Goal: Transaction & Acquisition: Obtain resource

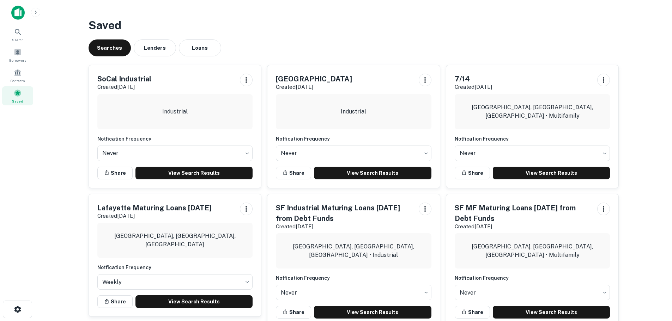
click at [21, 103] on span "Saved" at bounding box center [17, 101] width 11 height 6
click at [281, 18] on h3 "Saved" at bounding box center [354, 25] width 530 height 17
click at [148, 50] on button "Lenders" at bounding box center [155, 48] width 42 height 17
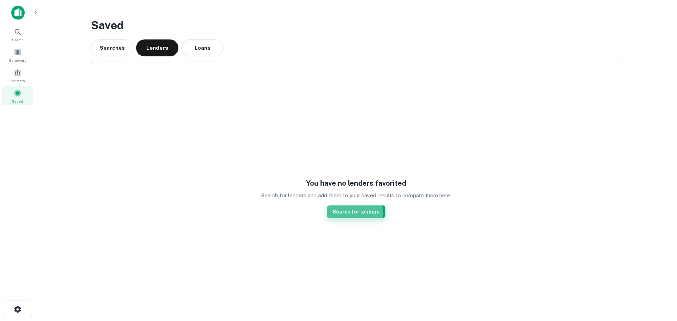
click at [354, 215] on link "Search for lenders" at bounding box center [356, 212] width 59 height 13
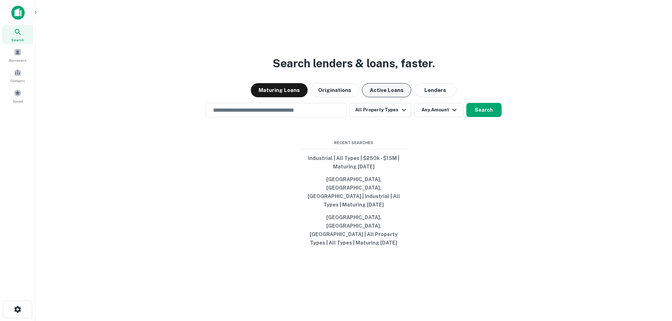
click at [381, 97] on button "Active Loans" at bounding box center [386, 90] width 49 height 14
click at [275, 114] on input "text" at bounding box center [276, 110] width 135 height 8
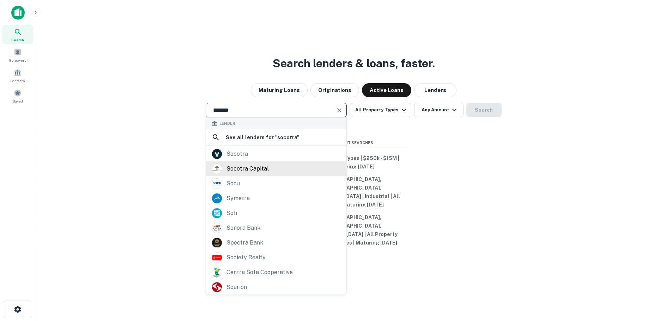
type input "*******"
click at [255, 174] on div "socotra capital" at bounding box center [247, 169] width 42 height 11
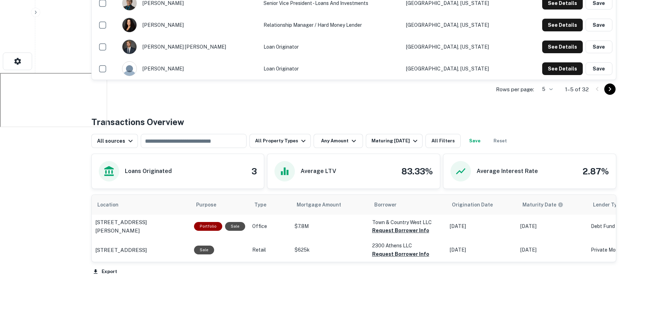
scroll to position [272, 0]
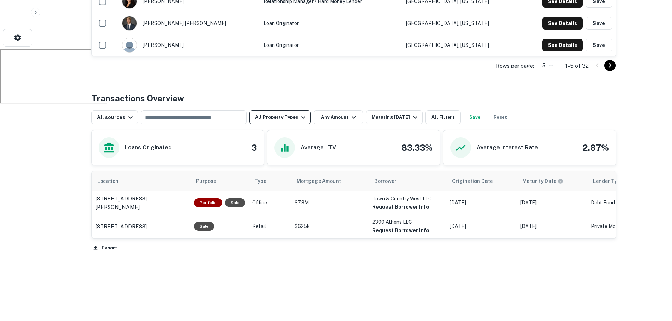
click at [287, 119] on button "All Property Types" at bounding box center [279, 117] width 61 height 14
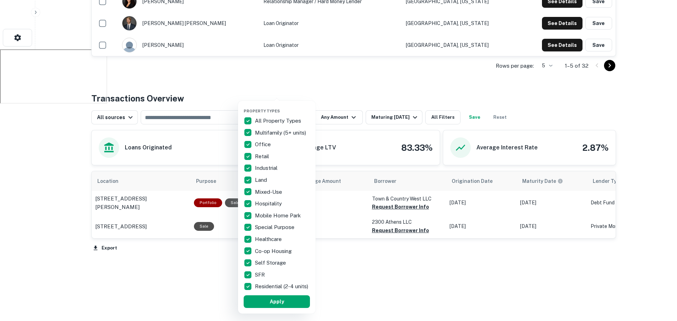
click at [320, 83] on div at bounding box center [338, 160] width 677 height 321
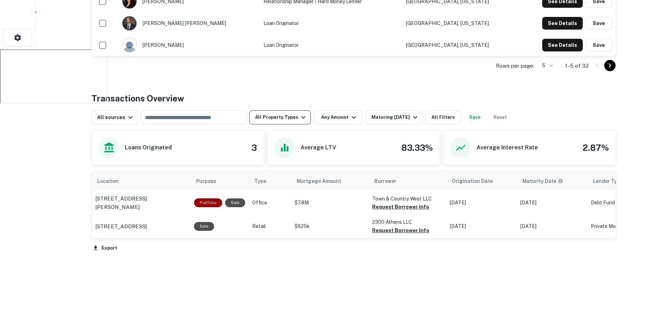
click at [282, 117] on button "All Property Types" at bounding box center [279, 117] width 61 height 14
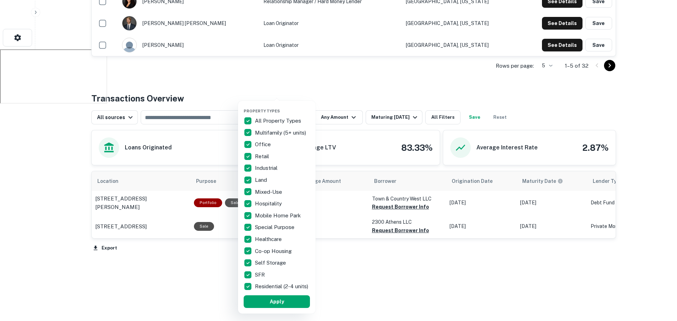
click at [332, 79] on div at bounding box center [338, 160] width 677 height 321
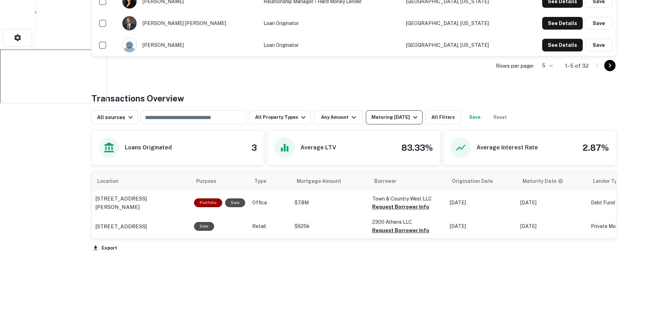
click at [403, 116] on div "Maturing [DATE]" at bounding box center [395, 117] width 48 height 8
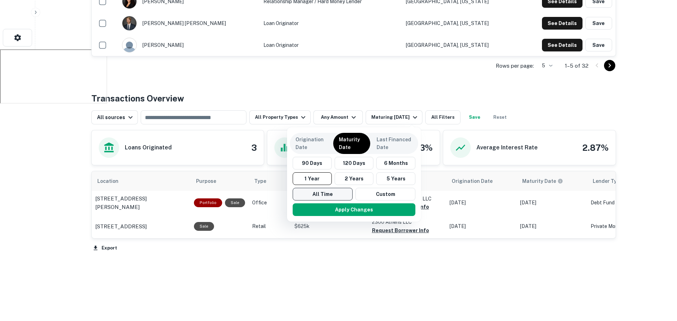
click at [335, 193] on button "All Time" at bounding box center [323, 194] width 60 height 13
click at [347, 211] on button "Apply Changes" at bounding box center [354, 209] width 123 height 13
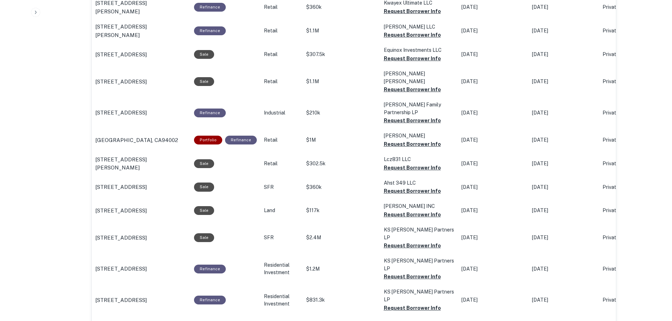
scroll to position [354, 0]
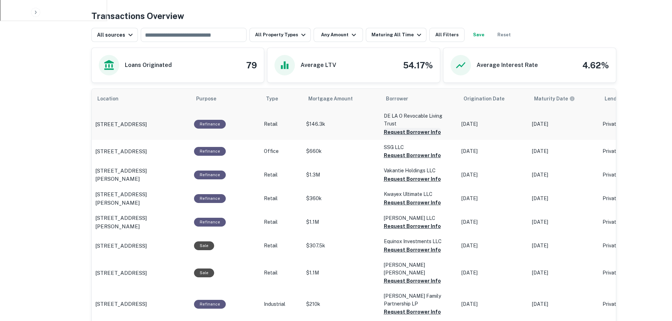
click at [404, 132] on button "Request Borrower Info" at bounding box center [412, 132] width 57 height 8
click at [407, 151] on button "Request Borrower Info" at bounding box center [412, 155] width 57 height 8
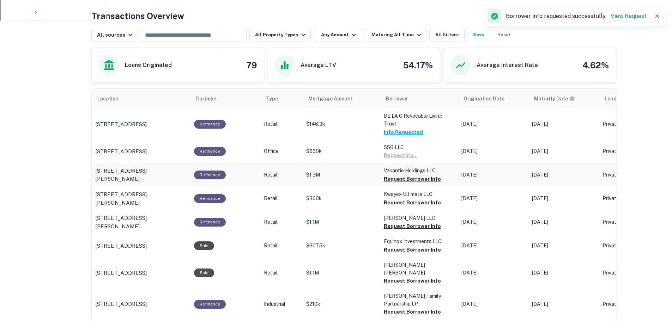
click at [406, 178] on button "Request Borrower Info" at bounding box center [412, 179] width 57 height 8
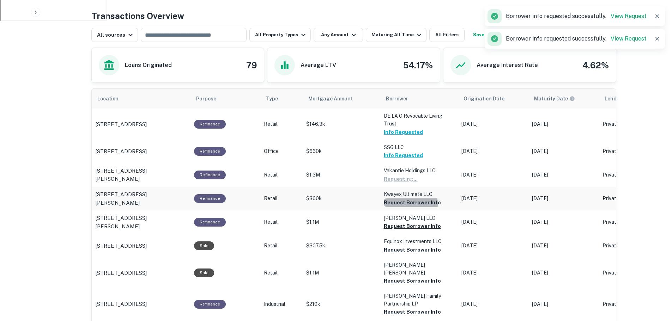
click at [406, 205] on button "Request Borrower Info" at bounding box center [412, 203] width 57 height 8
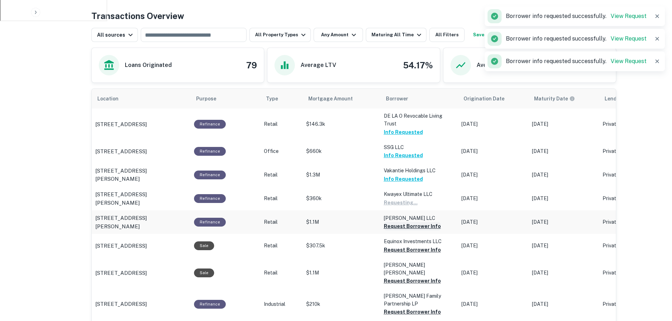
click at [411, 227] on button "Request Borrower Info" at bounding box center [412, 226] width 57 height 8
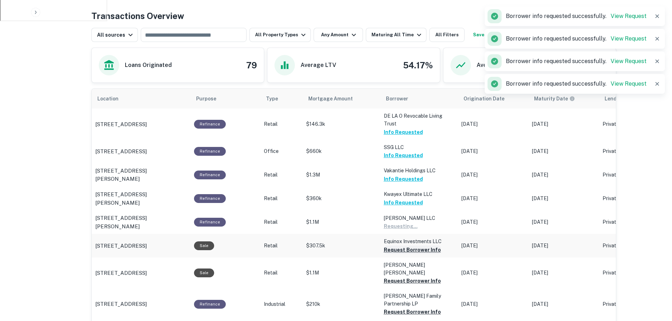
click at [411, 249] on button "Request Borrower Info" at bounding box center [412, 250] width 57 height 8
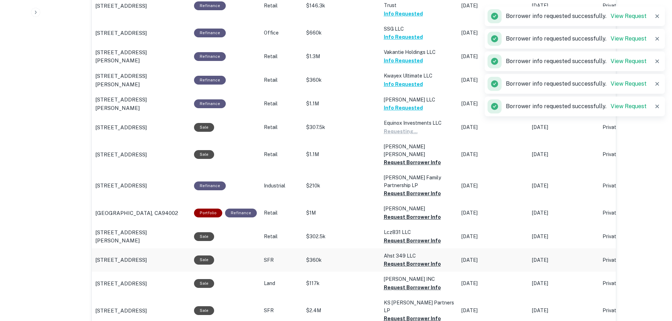
scroll to position [496, 0]
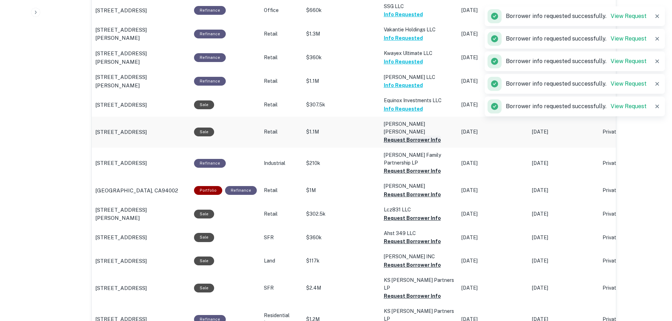
click at [405, 136] on button "Request Borrower Info" at bounding box center [412, 140] width 57 height 8
click at [404, 167] on button "Request Borrower Info" at bounding box center [412, 171] width 57 height 8
click at [402, 190] on button "Request Borrower Info" at bounding box center [412, 194] width 57 height 8
click at [404, 214] on button "Request Borrower Info" at bounding box center [412, 218] width 57 height 8
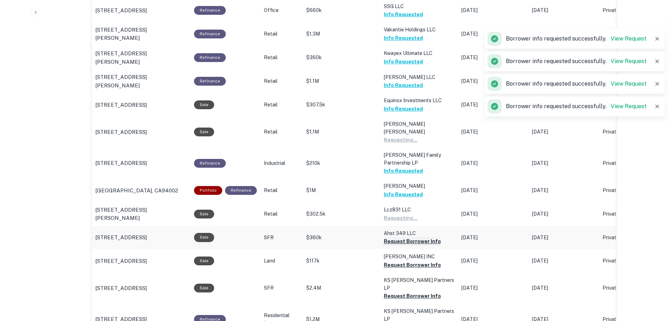
click at [403, 237] on button "Request Borrower Info" at bounding box center [412, 241] width 57 height 8
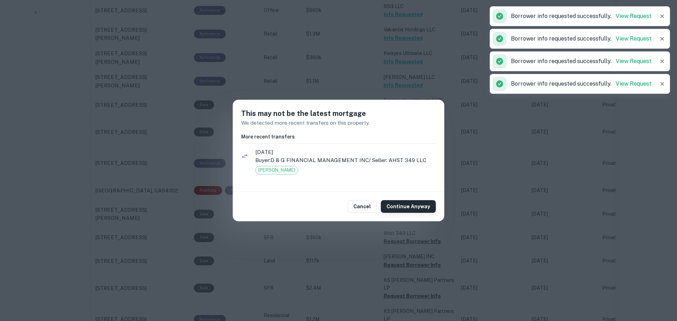
click at [407, 211] on button "Continue Anyway" at bounding box center [408, 206] width 55 height 13
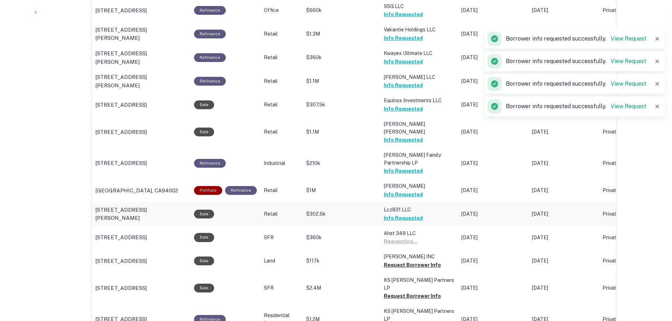
scroll to position [566, 0]
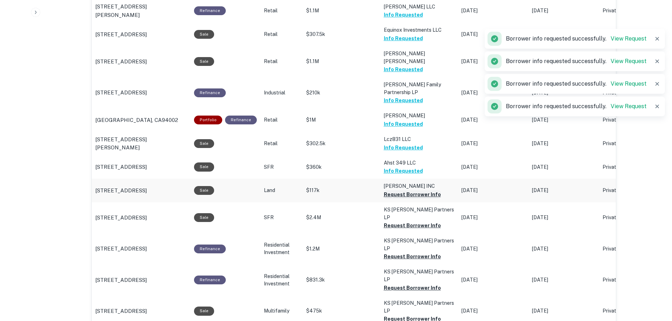
click at [405, 190] on button "Request Borrower Info" at bounding box center [412, 194] width 57 height 8
click at [407, 221] on button "Request Borrower Info" at bounding box center [412, 225] width 57 height 8
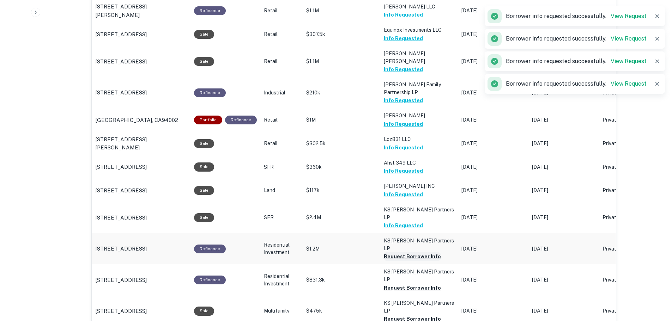
click at [407, 253] on button "Request Borrower Info" at bounding box center [412, 257] width 57 height 8
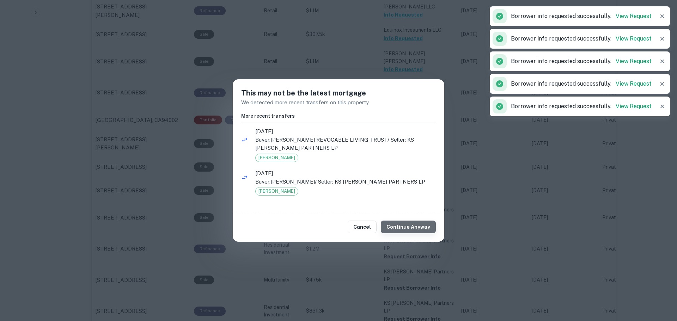
click at [411, 226] on button "Continue Anyway" at bounding box center [408, 227] width 55 height 13
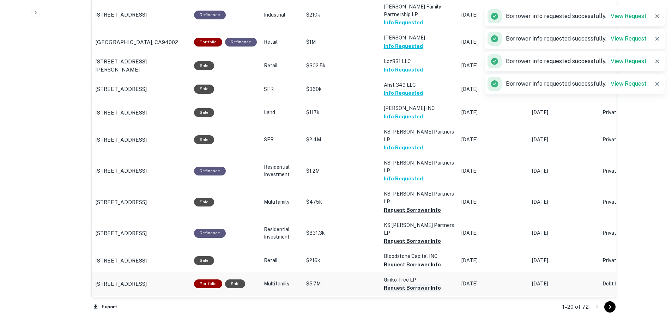
scroll to position [707, 0]
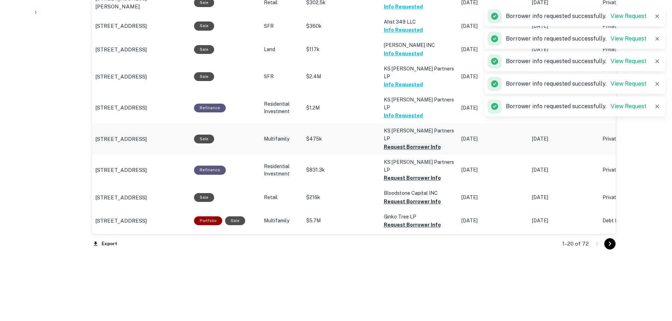
click at [399, 143] on button "Request Borrower Info" at bounding box center [412, 147] width 57 height 8
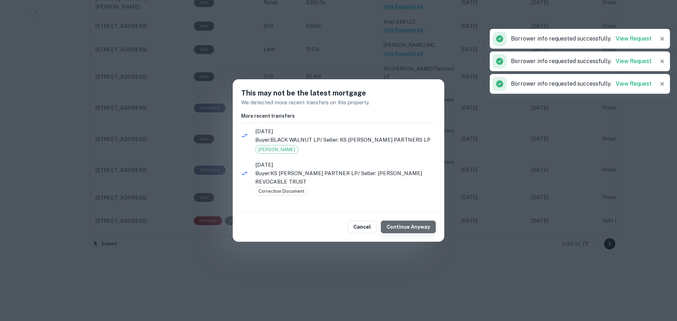
click at [416, 226] on button "Continue Anyway" at bounding box center [408, 227] width 55 height 13
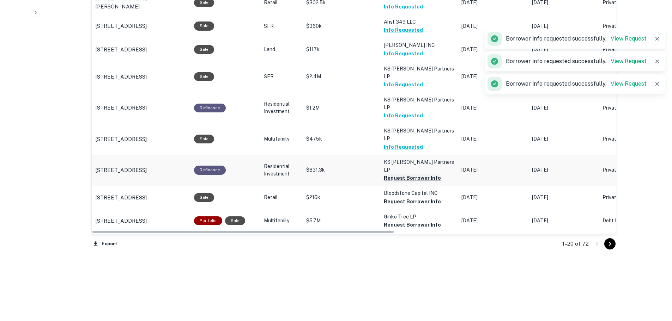
click at [407, 174] on button "Request Borrower Info" at bounding box center [412, 178] width 57 height 8
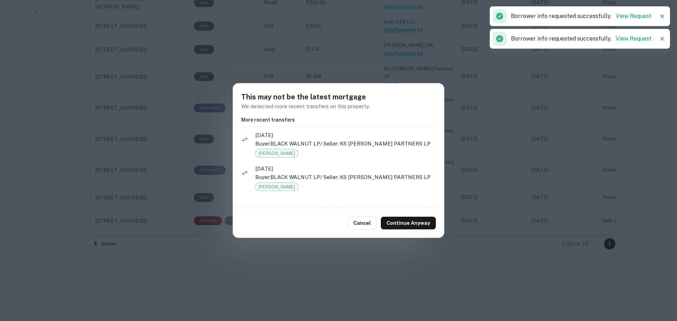
drag, startPoint x: 408, startPoint y: 226, endPoint x: 408, endPoint y: 206, distance: 20.8
click at [408, 226] on button "Continue Anyway" at bounding box center [408, 223] width 55 height 13
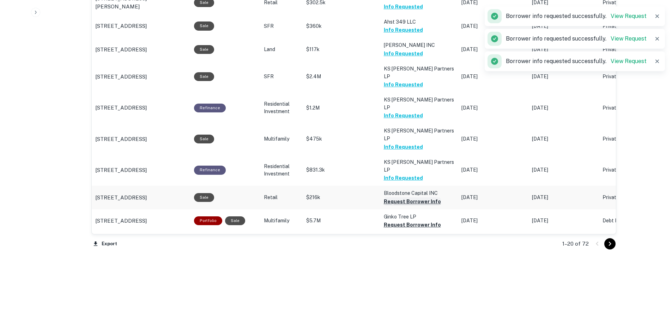
click at [399, 198] on button "Request Borrower Info" at bounding box center [412, 202] width 57 height 8
click at [401, 221] on button "Request Borrower Info" at bounding box center [412, 225] width 57 height 8
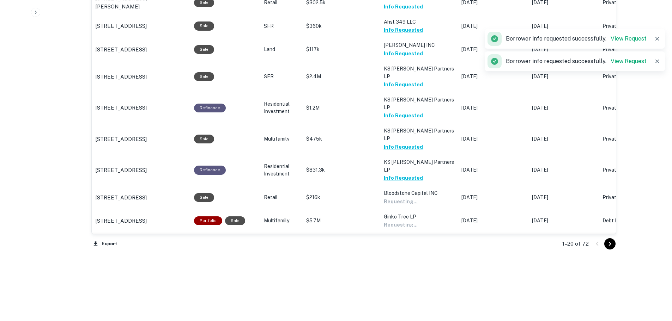
click at [403, 252] on button "Request Borrower Info" at bounding box center [412, 256] width 57 height 8
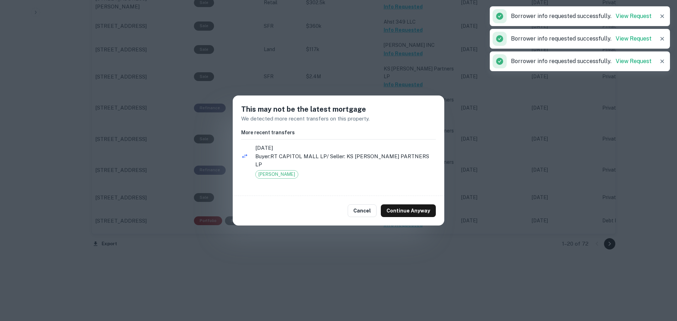
drag, startPoint x: 407, startPoint y: 203, endPoint x: 407, endPoint y: 216, distance: 12.3
click at [407, 205] on button "Continue Anyway" at bounding box center [408, 211] width 55 height 13
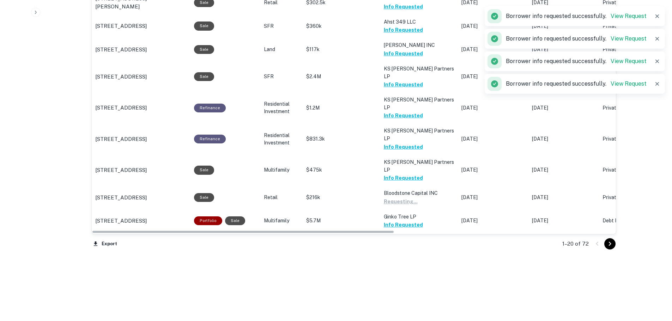
click at [406, 283] on button "Request Borrower Info" at bounding box center [412, 287] width 57 height 8
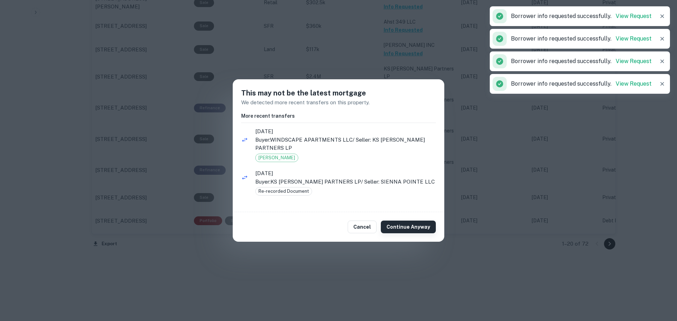
click at [419, 226] on button "Continue Anyway" at bounding box center [408, 227] width 55 height 13
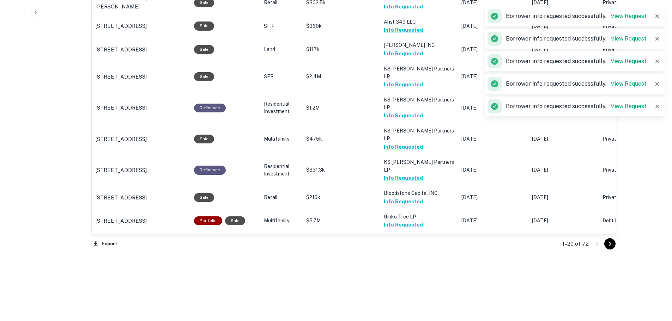
click at [607, 246] on icon "Go to next page" at bounding box center [610, 244] width 8 height 8
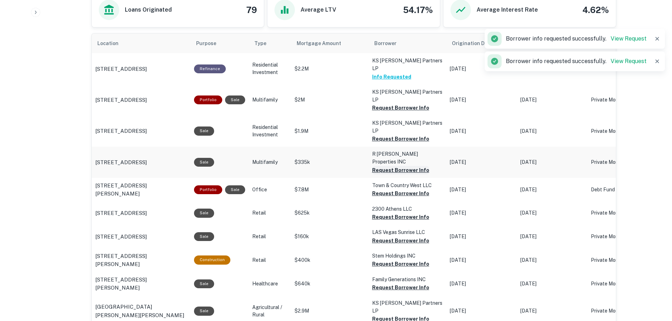
scroll to position [425, 0]
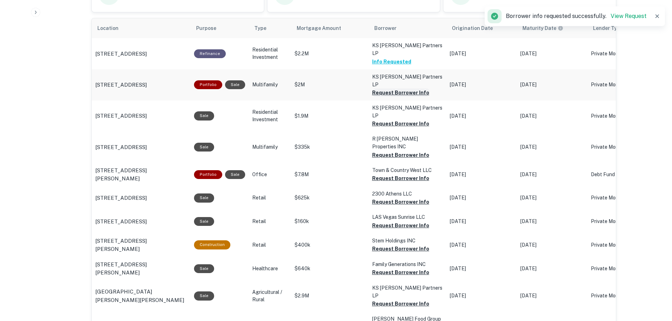
click at [394, 89] on button "Request Borrower Info" at bounding box center [400, 93] width 57 height 8
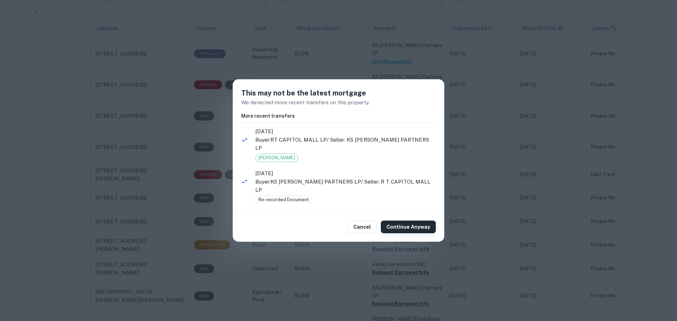
click at [408, 225] on button "Continue Anyway" at bounding box center [408, 227] width 55 height 13
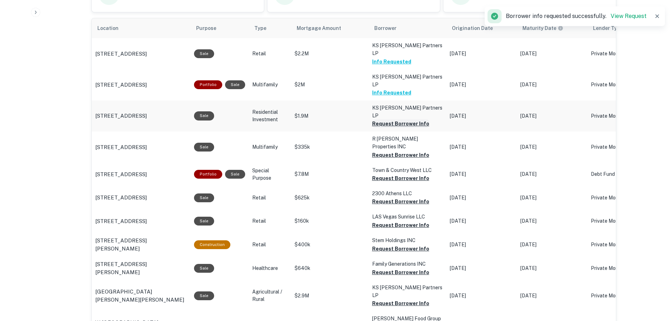
click at [400, 120] on button "Request Borrower Info" at bounding box center [400, 124] width 57 height 8
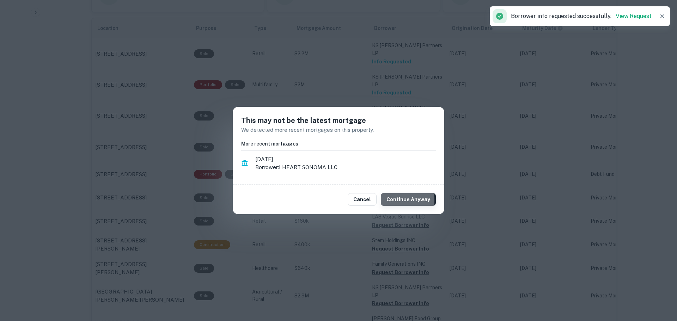
click at [410, 200] on button "Continue Anyway" at bounding box center [408, 199] width 55 height 13
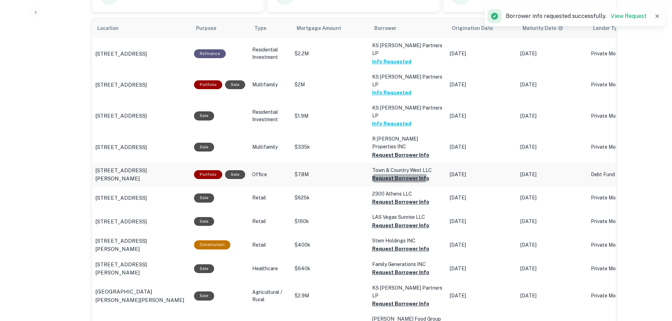
click at [396, 174] on button "Request Borrower Info" at bounding box center [400, 178] width 57 height 8
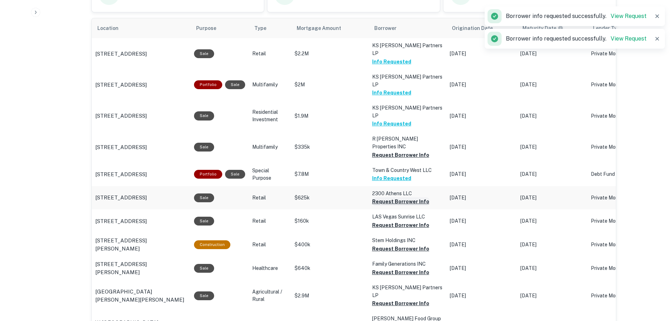
click at [394, 198] on button "Request Borrower Info" at bounding box center [400, 202] width 57 height 8
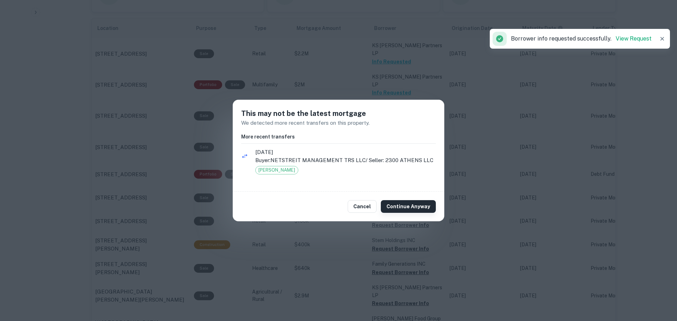
click at [398, 208] on button "Continue Anyway" at bounding box center [408, 206] width 55 height 13
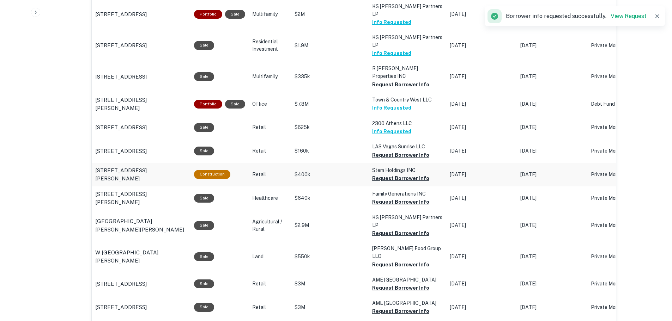
scroll to position [566, 0]
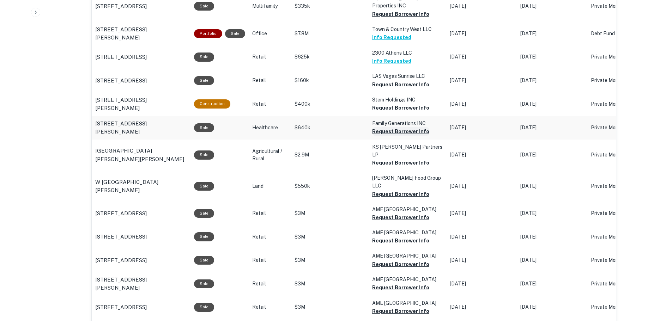
click at [392, 127] on button "Request Borrower Info" at bounding box center [400, 131] width 57 height 8
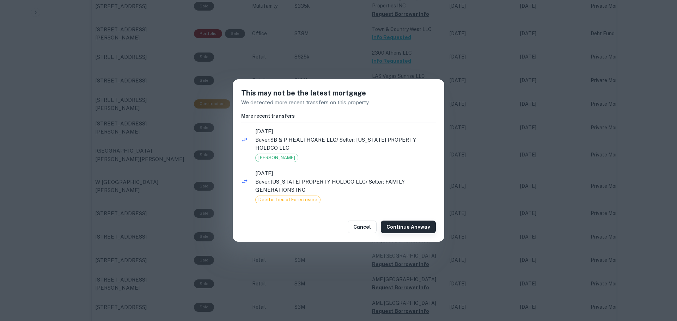
click at [414, 226] on button "Continue Anyway" at bounding box center [408, 227] width 55 height 13
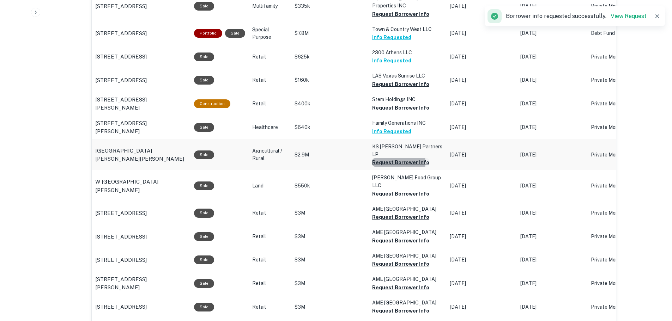
click at [391, 158] on button "Request Borrower Info" at bounding box center [400, 162] width 57 height 8
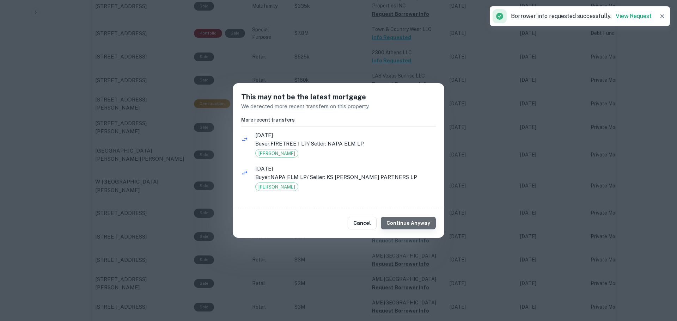
click at [417, 227] on button "Continue Anyway" at bounding box center [408, 223] width 55 height 13
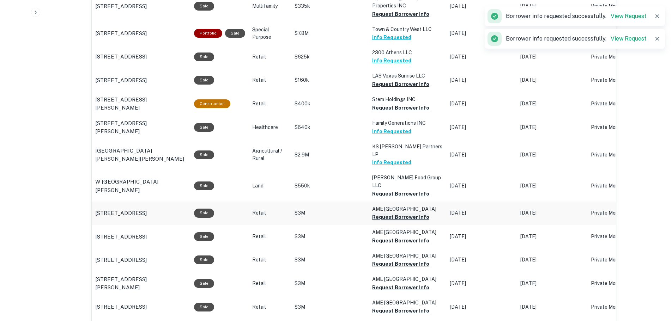
click at [397, 213] on button "Request Borrower Info" at bounding box center [400, 217] width 57 height 8
click at [395, 237] on button "Request Borrower Info" at bounding box center [400, 241] width 57 height 8
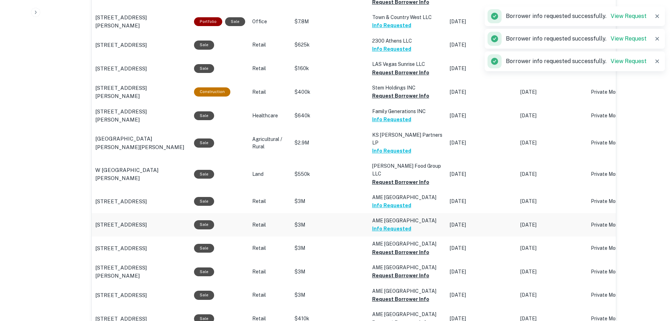
scroll to position [637, 0]
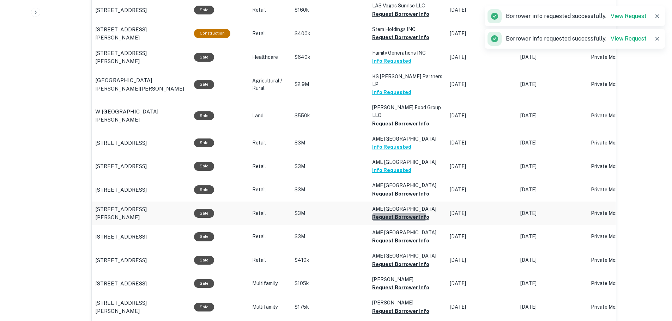
click at [395, 213] on button "Request Borrower Info" at bounding box center [400, 217] width 57 height 8
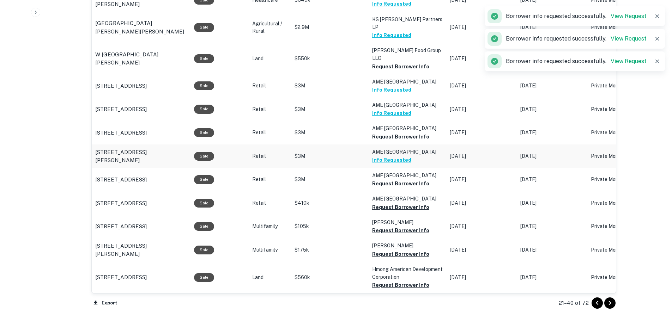
scroll to position [707, 0]
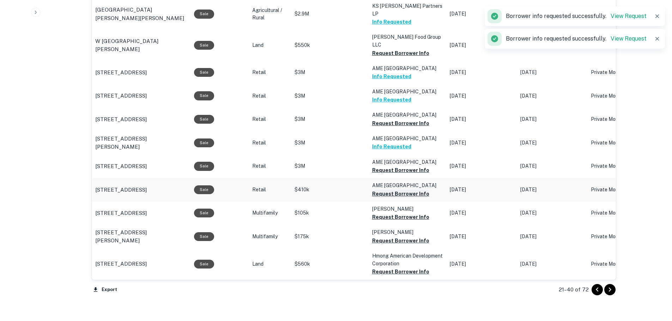
click at [401, 192] on button "Request Borrower Info" at bounding box center [400, 194] width 57 height 8
click at [397, 218] on button "Request Borrower Info" at bounding box center [400, 217] width 57 height 8
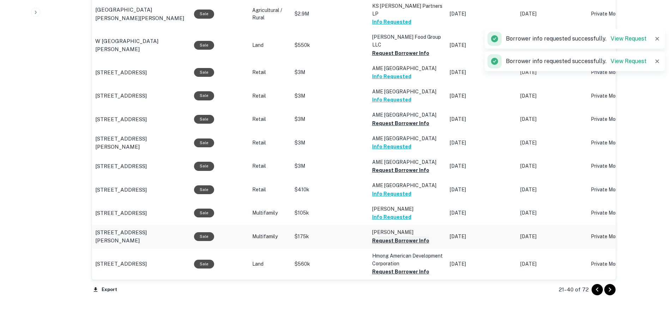
click at [397, 242] on button "Request Borrower Info" at bounding box center [400, 241] width 57 height 8
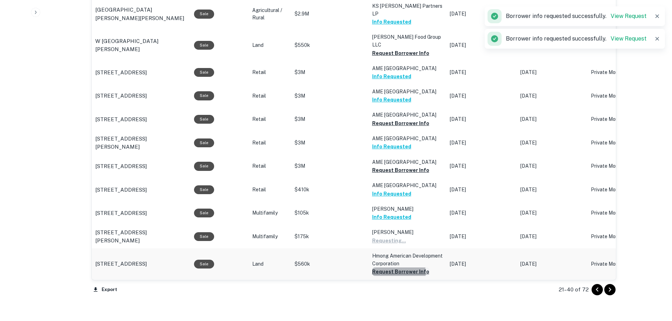
click at [396, 273] on button "Request Borrower Info" at bounding box center [400, 272] width 57 height 8
click at [609, 291] on icon "Go to next page" at bounding box center [610, 290] width 8 height 8
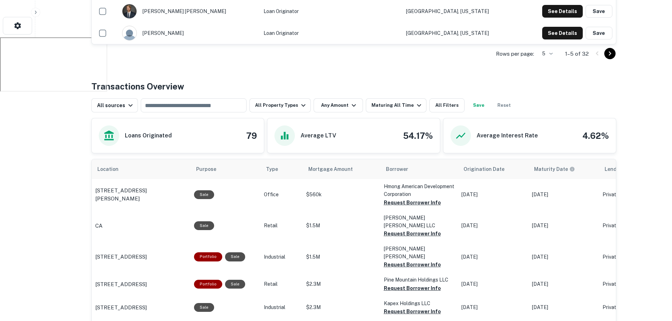
scroll to position [354, 0]
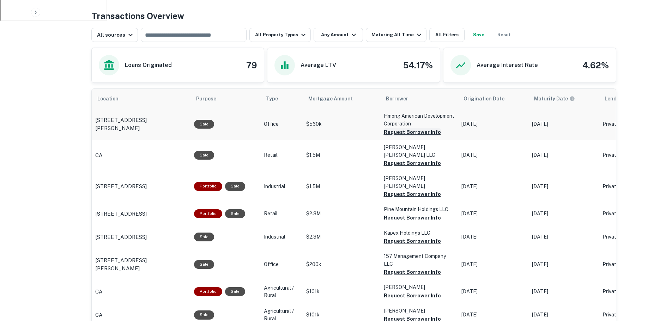
click at [408, 131] on button "Request Borrower Info" at bounding box center [412, 132] width 57 height 8
click at [404, 159] on button "Request Borrower Info" at bounding box center [412, 163] width 57 height 8
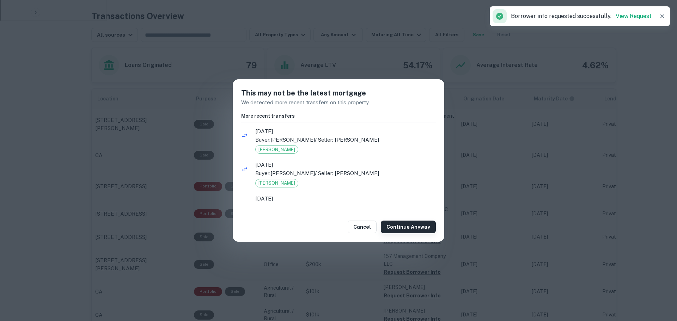
click at [403, 226] on button "Continue Anyway" at bounding box center [408, 227] width 55 height 13
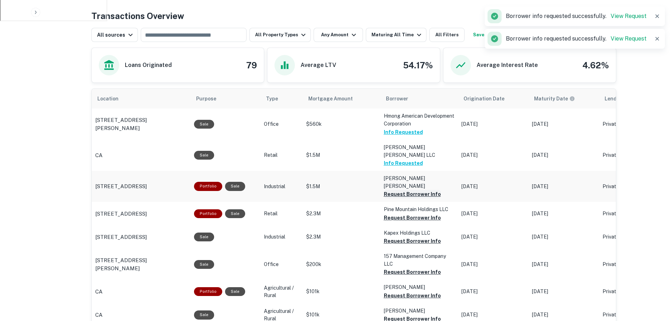
click at [403, 190] on button "Request Borrower Info" at bounding box center [412, 194] width 57 height 8
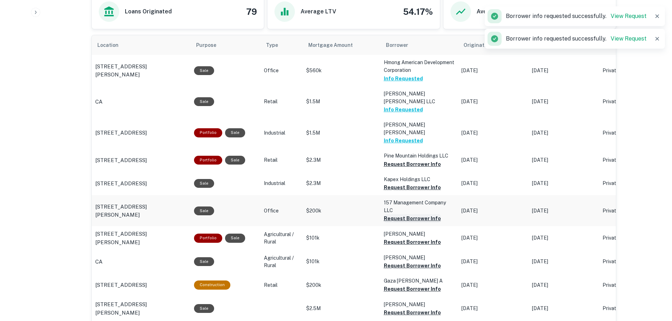
scroll to position [425, 0]
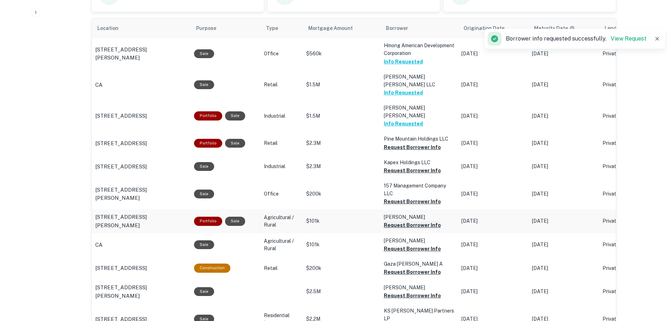
click at [402, 221] on button "Request Borrower Info" at bounding box center [412, 225] width 57 height 8
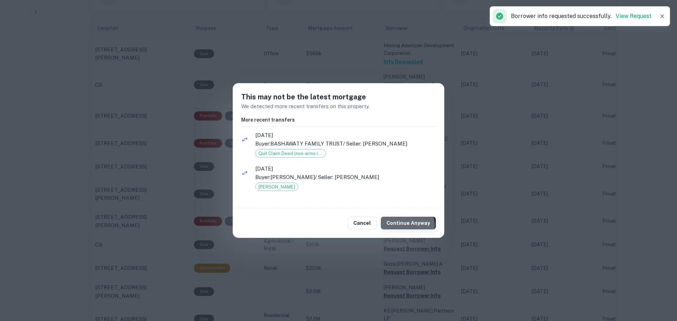
click at [407, 226] on button "Continue Anyway" at bounding box center [408, 223] width 55 height 13
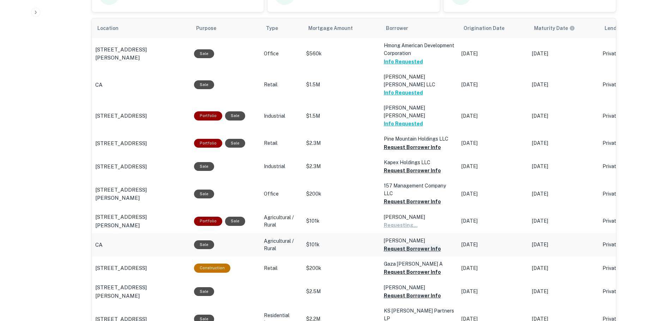
click at [406, 245] on button "Request Borrower Info" at bounding box center [412, 249] width 57 height 8
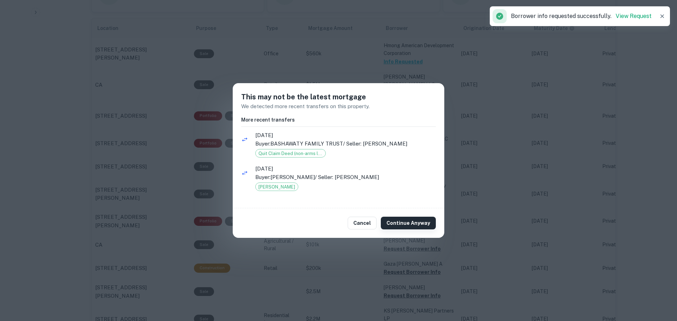
click at [409, 219] on button "Continue Anyway" at bounding box center [408, 223] width 55 height 13
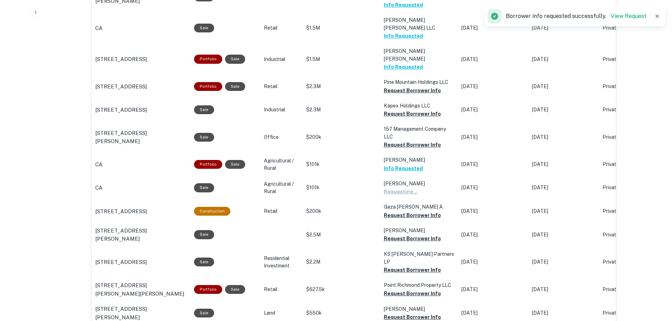
scroll to position [496, 0]
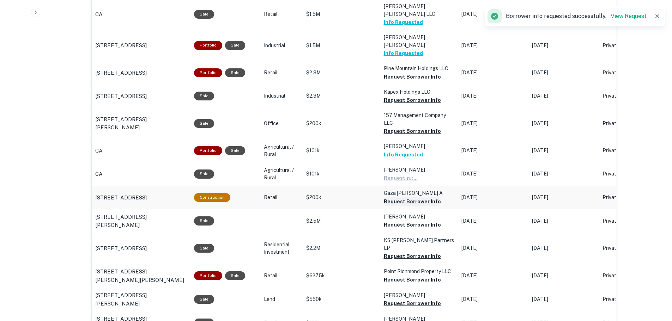
click at [396, 198] on button "Request Borrower Info" at bounding box center [412, 202] width 57 height 8
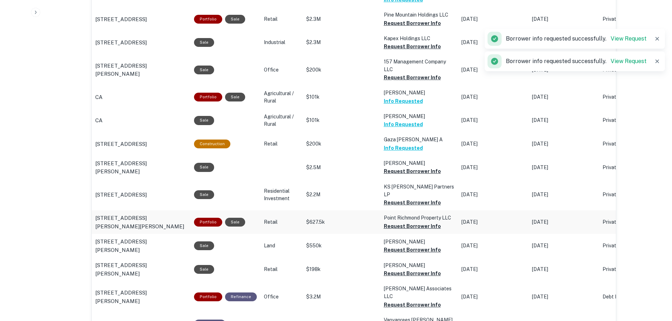
scroll to position [566, 0]
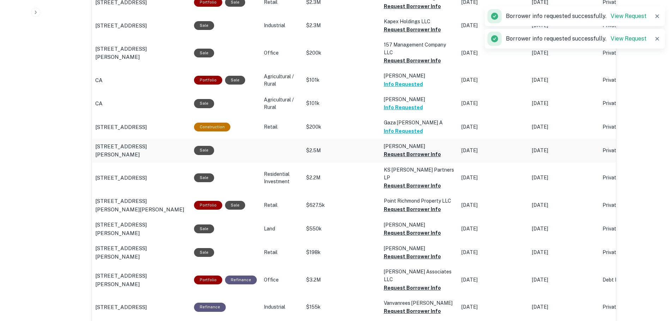
click at [402, 150] on button "Request Borrower Info" at bounding box center [412, 154] width 57 height 8
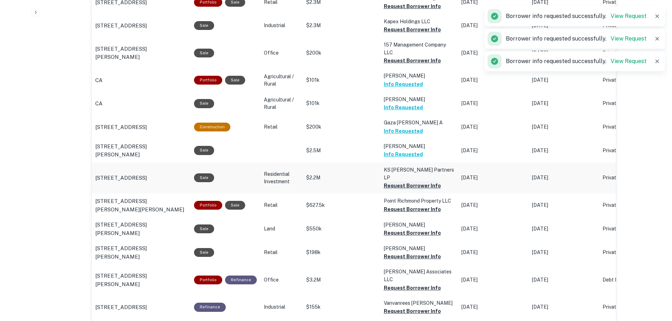
click at [404, 182] on button "Request Borrower Info" at bounding box center [412, 186] width 57 height 8
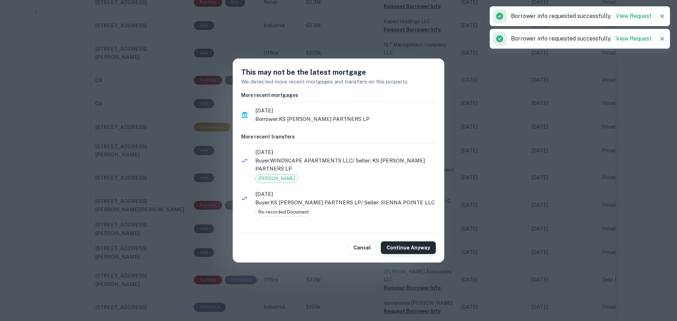
click at [407, 248] on button "Continue Anyway" at bounding box center [408, 248] width 55 height 13
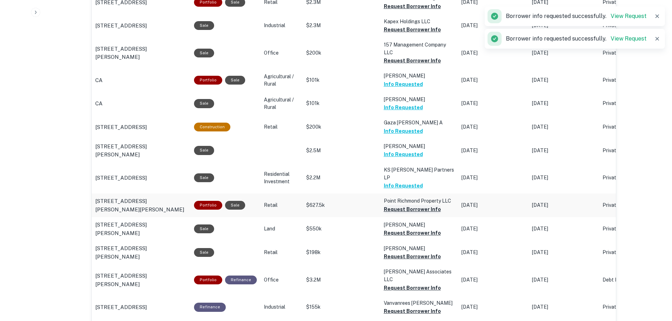
click at [403, 205] on button "Request Borrower Info" at bounding box center [412, 209] width 57 height 8
